Goal: Task Accomplishment & Management: Manage account settings

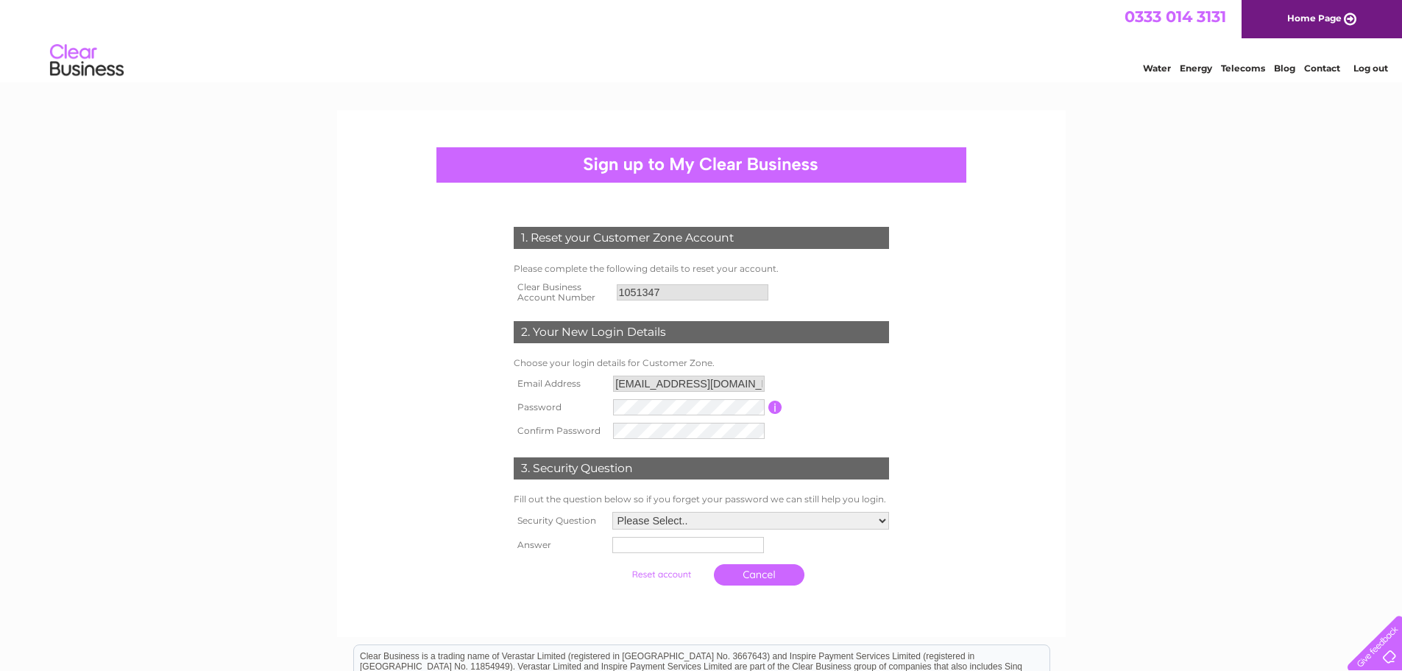
click at [778, 412] on input "button" at bounding box center [776, 406] width 14 height 13
click at [436, 395] on form "1. Reset your Customer Zone Account Please complete the following details to re…" at bounding box center [701, 410] width 701 height 426
click at [554, 509] on th "Security Question" at bounding box center [559, 521] width 99 height 25
click at [673, 517] on select "Please Select.. In what town or city was your first job? In what town or city d…" at bounding box center [750, 521] width 277 height 18
select select "4"
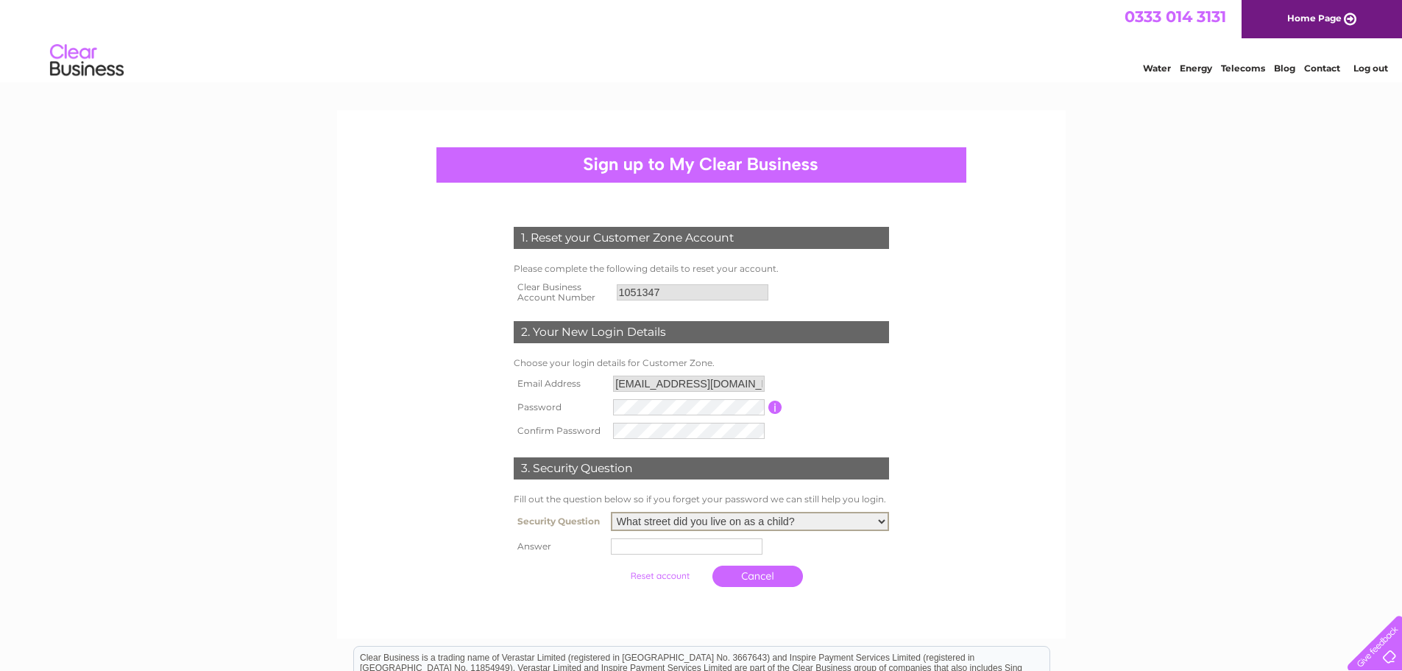
click at [611, 512] on select "Please Select.. In what town or city was your first job? In what town or city d…" at bounding box center [750, 521] width 278 height 19
click at [671, 534] on td "Please Select.. In what town or city was your first job? In what town or city d…" at bounding box center [750, 521] width 286 height 27
click at [660, 515] on select "Please Select.. In what town or city was your first job? In what town or city d…" at bounding box center [750, 521] width 278 height 19
click at [646, 541] on td at bounding box center [750, 546] width 286 height 24
click at [649, 544] on input "text" at bounding box center [688, 546] width 153 height 18
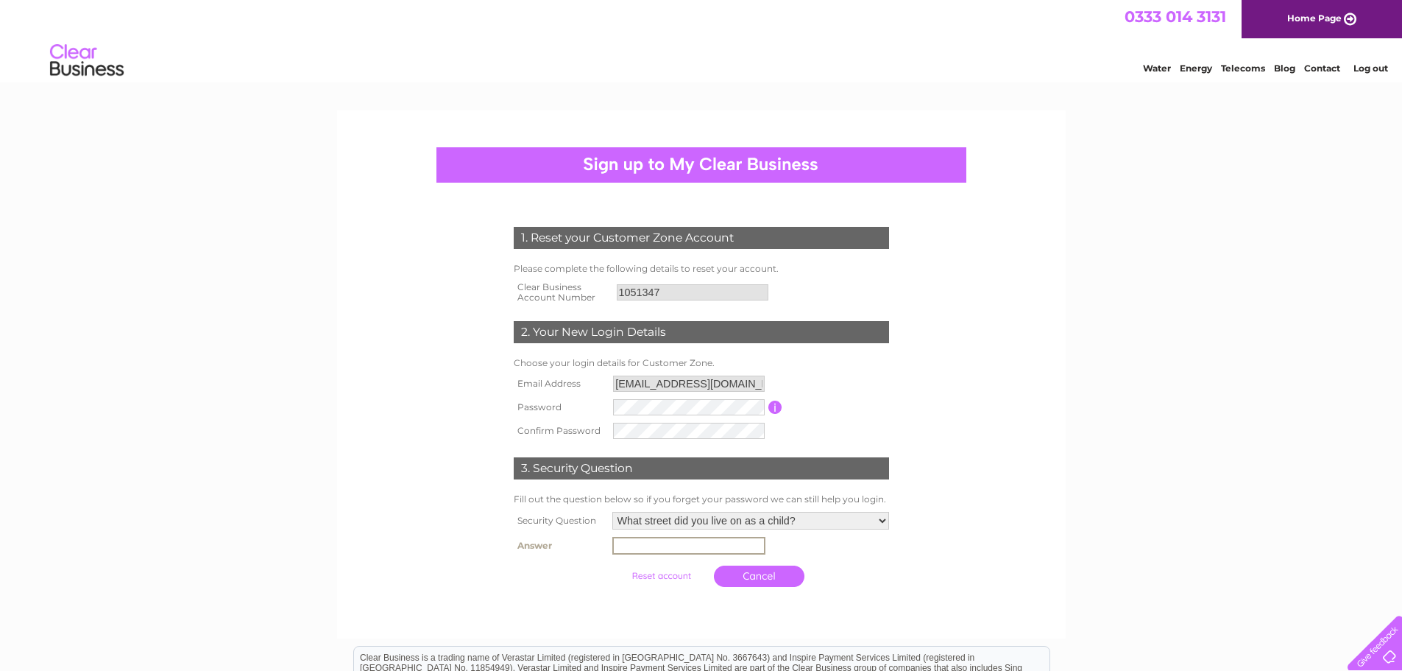
type input "Radstock Road"
click at [646, 579] on input "submit" at bounding box center [661, 574] width 91 height 21
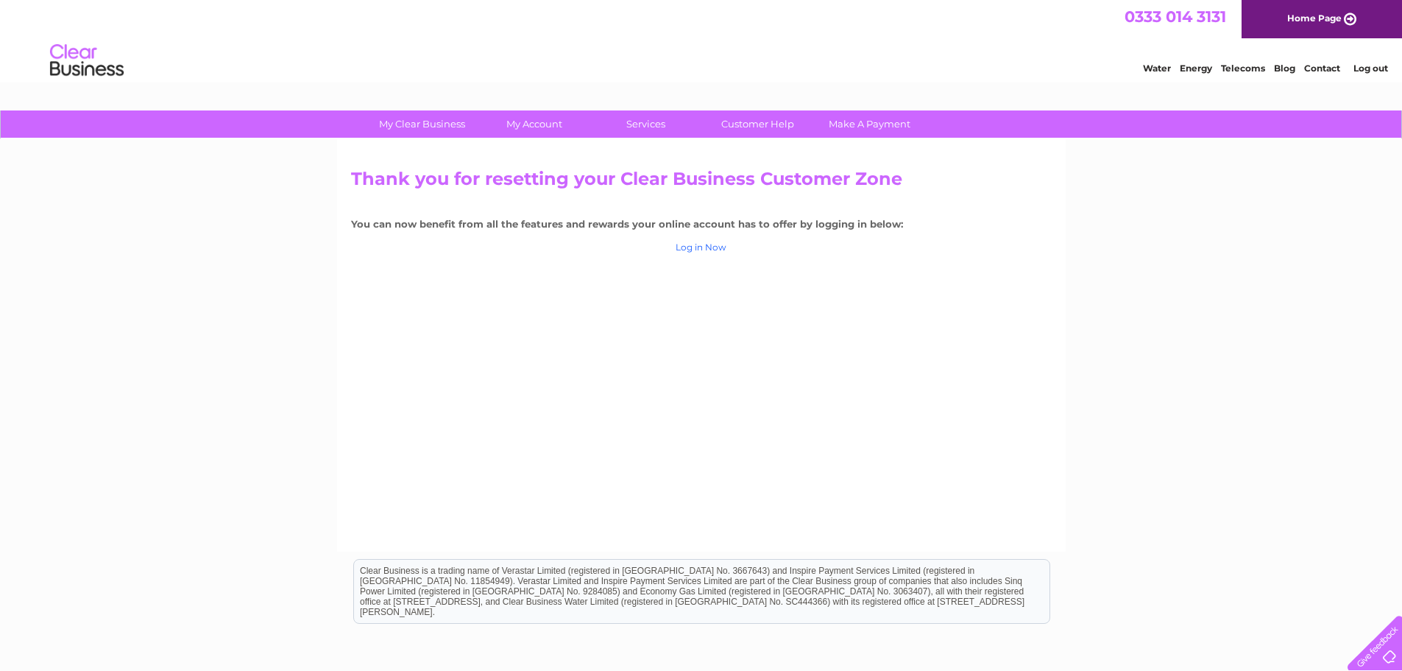
click at [716, 249] on link "Log in Now" at bounding box center [701, 246] width 51 height 11
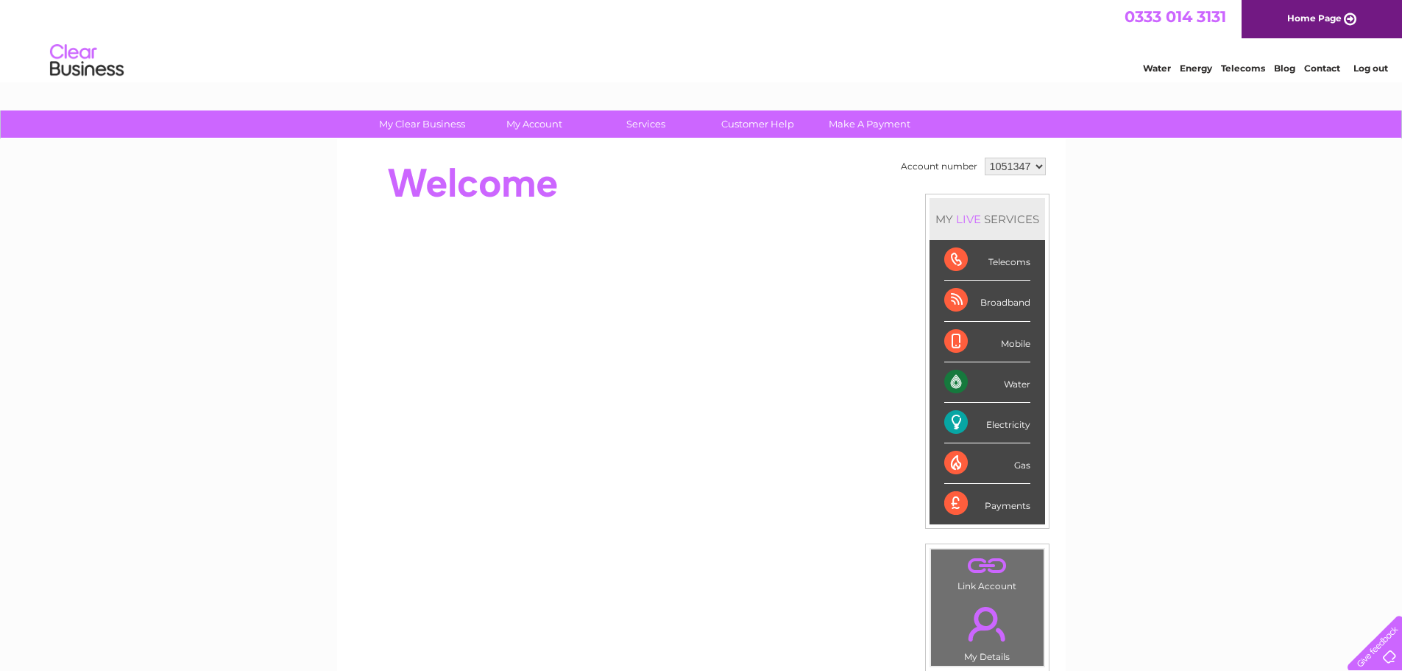
click at [1373, 68] on link "Log out" at bounding box center [1371, 68] width 35 height 11
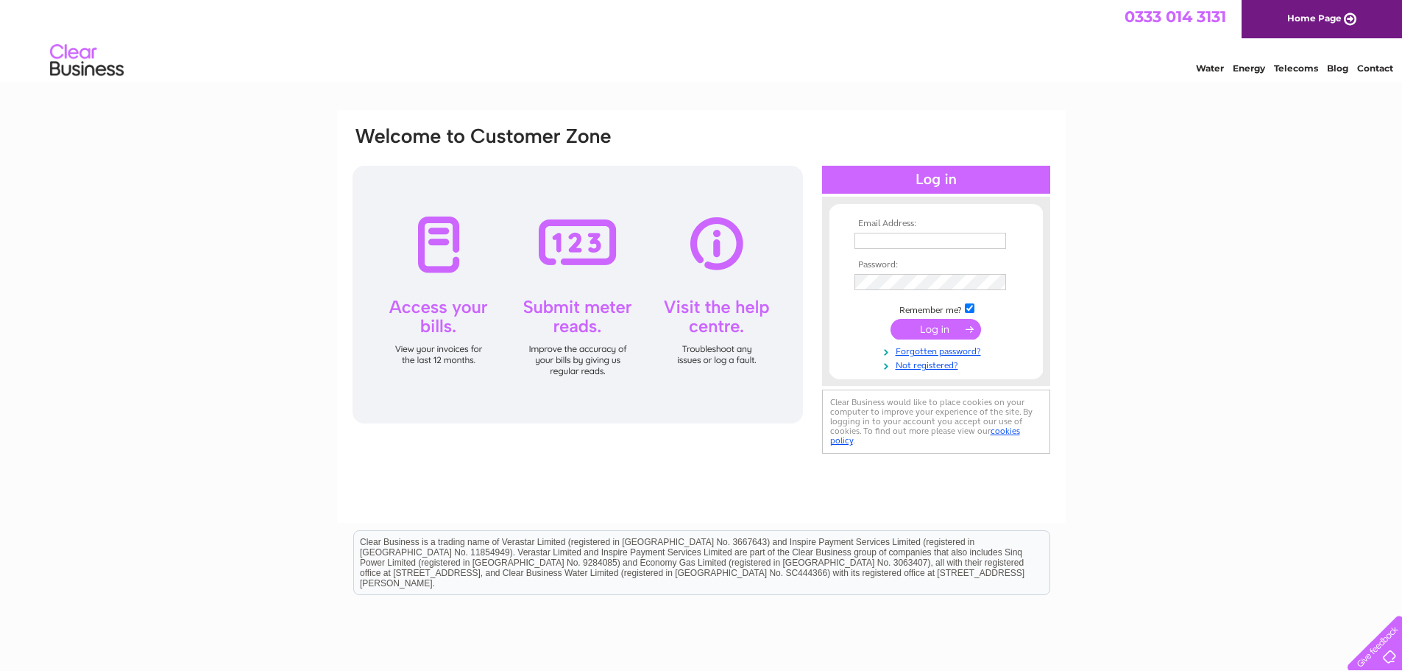
type input "contracts@jandmautos.co.uk"
click at [907, 332] on input "submit" at bounding box center [936, 329] width 91 height 21
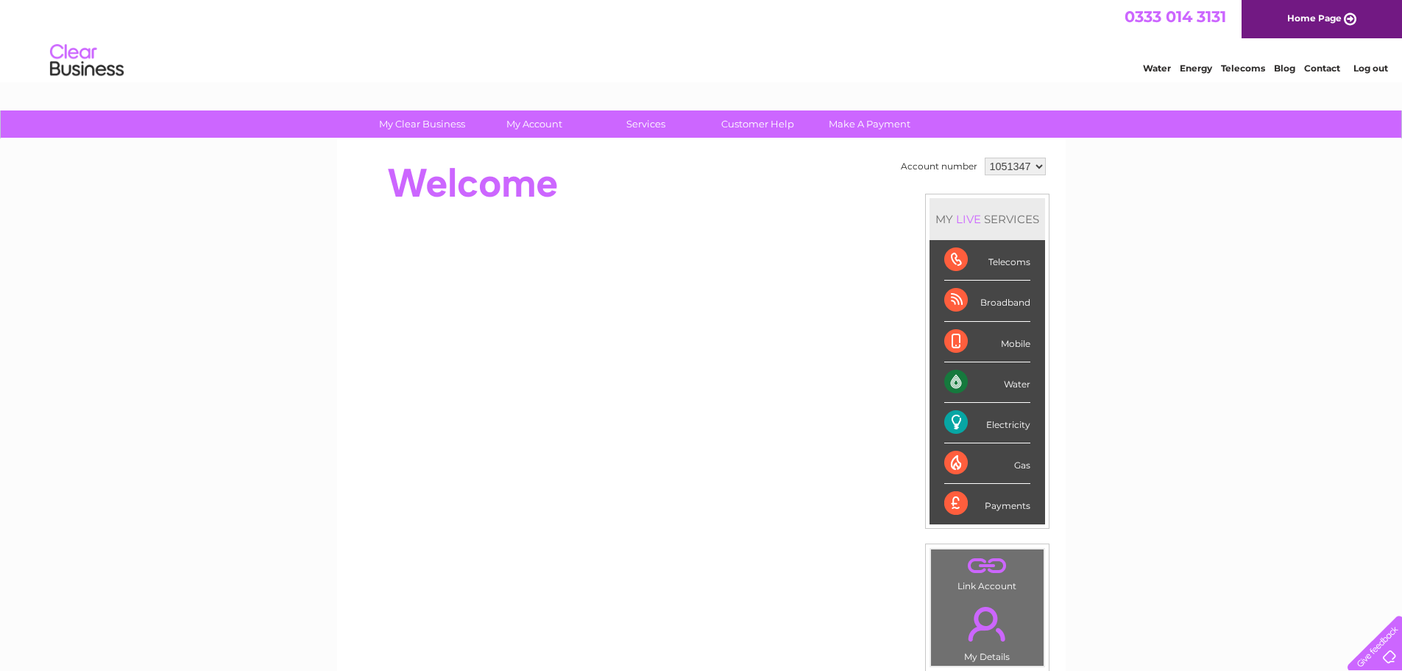
click at [93, 78] on img at bounding box center [86, 60] width 75 height 45
click at [93, 63] on img at bounding box center [86, 60] width 75 height 45
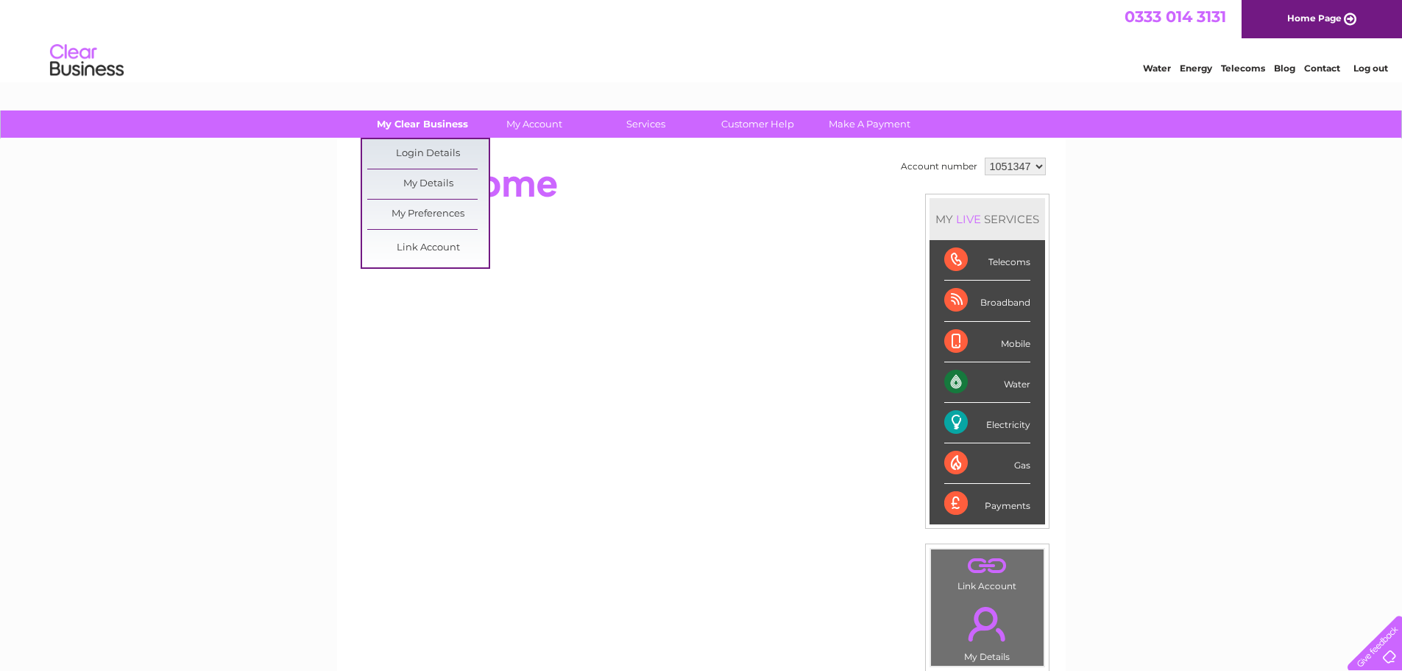
click at [464, 124] on link "My Clear Business" at bounding box center [421, 123] width 121 height 27
